Goal: Navigation & Orientation: Go to known website

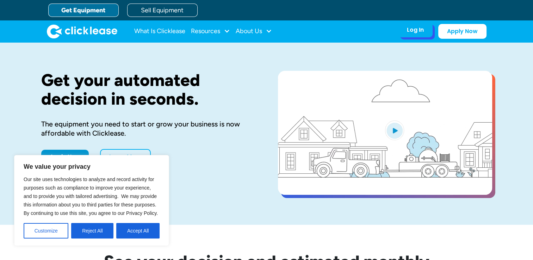
click at [411, 30] on div "Log In" at bounding box center [415, 29] width 17 height 7
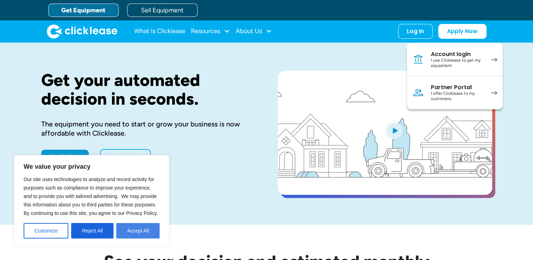
click at [138, 227] on button "Accept All" at bounding box center [137, 231] width 43 height 16
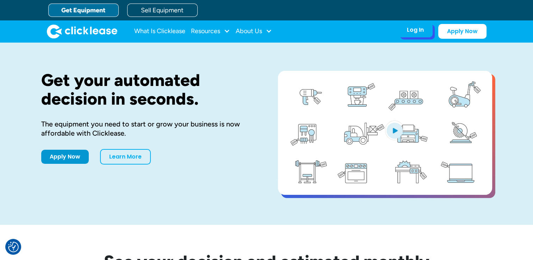
click at [414, 33] on div "Log In" at bounding box center [415, 29] width 17 height 7
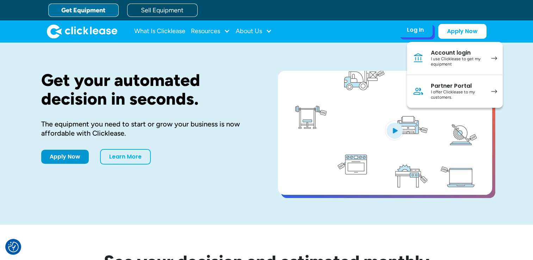
click at [472, 51] on div "Account login" at bounding box center [457, 52] width 53 height 7
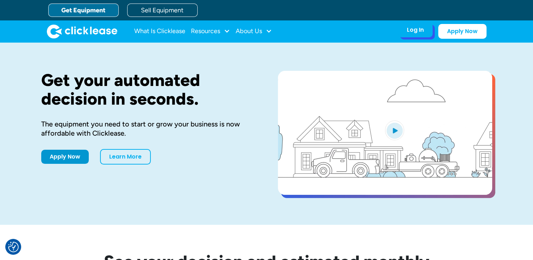
click at [420, 33] on div "Log In" at bounding box center [415, 29] width 17 height 7
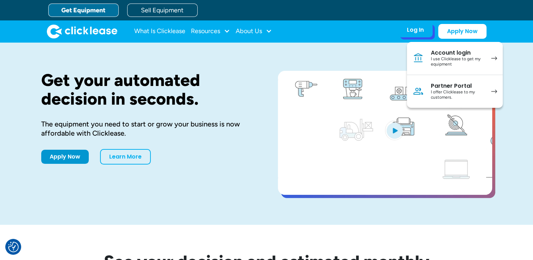
click at [461, 59] on div "I use Clicklease to get my equipment" at bounding box center [457, 61] width 53 height 11
